Goal: Information Seeking & Learning: Learn about a topic

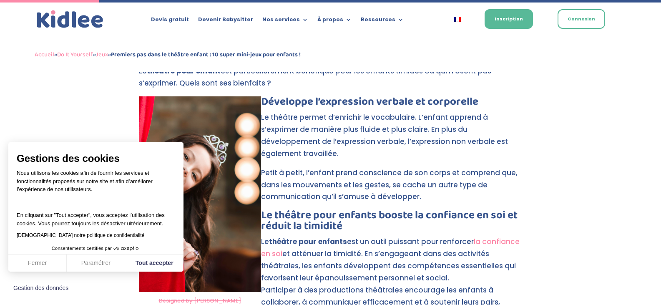
scroll to position [394, 0]
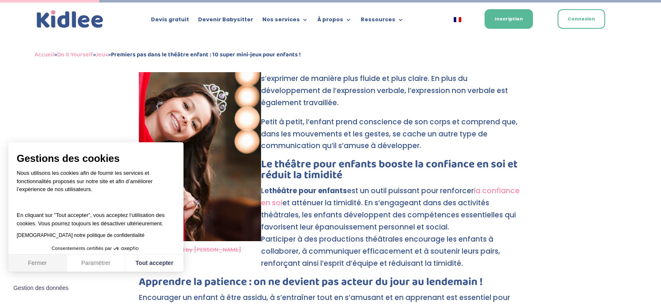
click at [58, 262] on button "Fermer" at bounding box center [37, 263] width 58 height 18
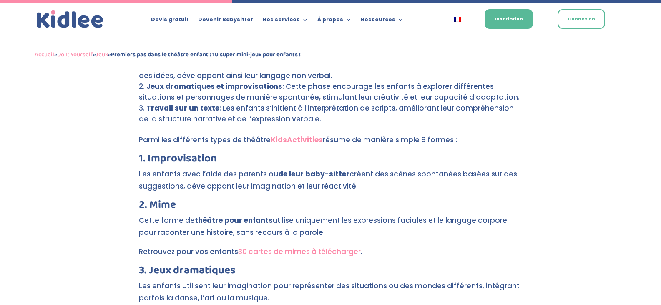
scroll to position [936, 0]
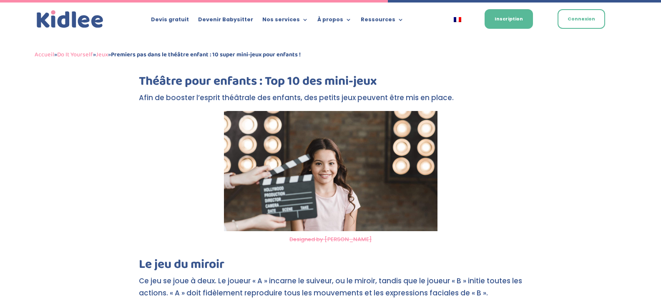
scroll to position [1539, 0]
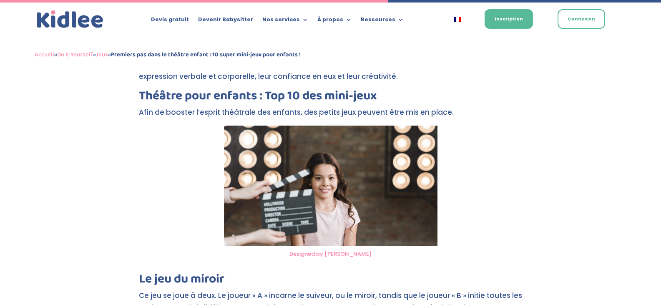
click at [325, 183] on img at bounding box center [330, 185] width 213 height 120
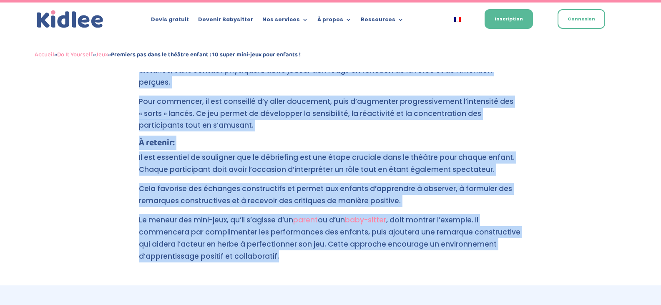
scroll to position [2709, 0]
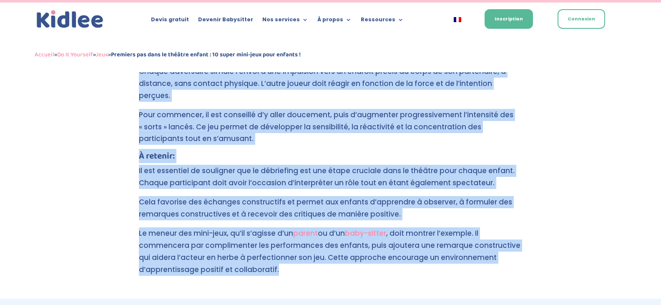
drag, startPoint x: 140, startPoint y: 152, endPoint x: 495, endPoint y: 238, distance: 365.2
copy div "loremips dolorsi ametconsect, a’elitseddoe t i’utl etdolorema al enimadmin ven …"
